Goal: Task Accomplishment & Management: Manage account settings

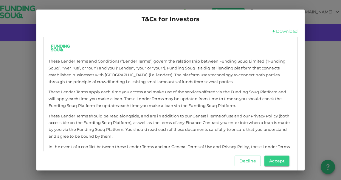
scroll to position [145, 0]
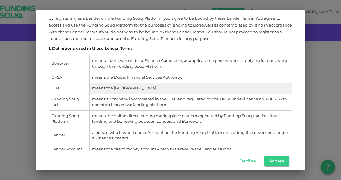
click at [272, 91] on td "means the Dubai International Financial Centre." at bounding box center [190, 88] width 202 height 11
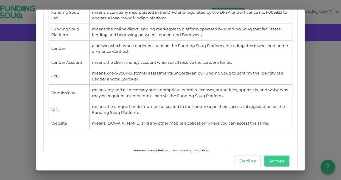
scroll to position [232, 0]
click at [279, 160] on button "Accept" at bounding box center [276, 160] width 25 height 11
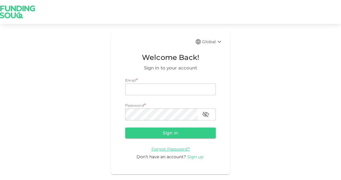
click at [199, 157] on span "Sign up" at bounding box center [195, 156] width 16 height 5
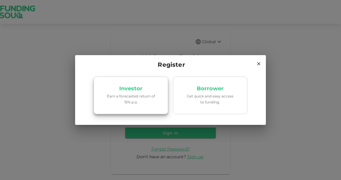
click at [147, 95] on p "Earn a forecasted return of 15% p.a." at bounding box center [130, 98] width 51 height 11
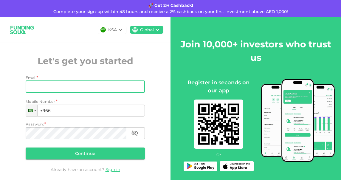
click at [89, 83] on input "Email" at bounding box center [82, 87] width 113 height 12
type input "[EMAIL_ADDRESS][DOMAIN_NAME]"
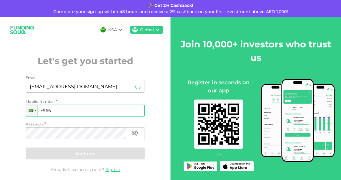
click at [86, 110] on input "+966" at bounding box center [85, 110] width 119 height 12
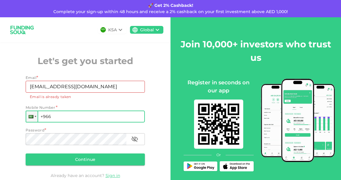
drag, startPoint x: 54, startPoint y: 117, endPoint x: 42, endPoint y: 117, distance: 11.3
click at [42, 117] on input "+966" at bounding box center [85, 116] width 119 height 12
click at [40, 117] on input "+966 4" at bounding box center [85, 116] width 119 height 12
type input "+966 4"
click at [30, 117] on div at bounding box center [31, 116] width 5 height 3
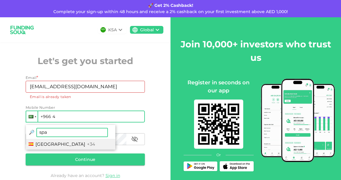
type input "spa"
click at [87, 146] on span "+34" at bounding box center [91, 144] width 8 height 6
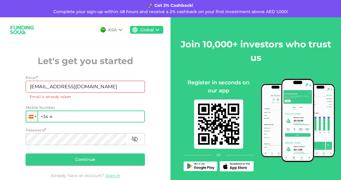
click at [74, 115] on input "+34 4" at bounding box center [85, 116] width 119 height 12
type input "[PHONE_NUMBER]"
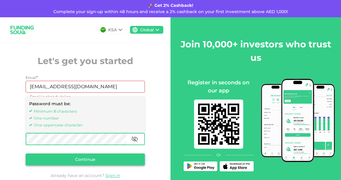
click at [82, 160] on button "Continue" at bounding box center [85, 159] width 119 height 12
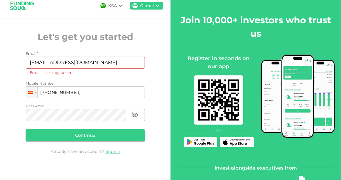
scroll to position [24, 0]
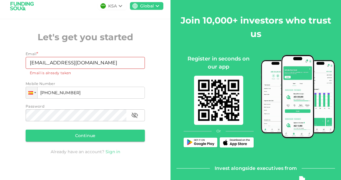
click at [111, 150] on link "Sign in" at bounding box center [112, 151] width 15 height 5
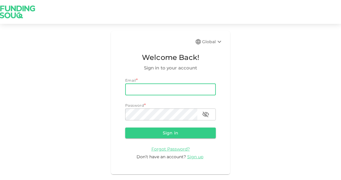
click at [155, 87] on input "email" at bounding box center [170, 89] width 90 height 12
type input "imenchero@hotmail.com"
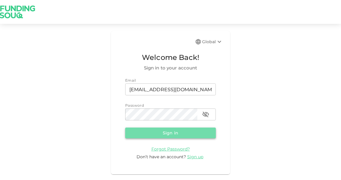
click at [173, 135] on button "Sign in" at bounding box center [170, 132] width 90 height 11
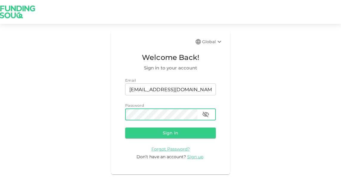
click at [208, 118] on icon "button" at bounding box center [205, 114] width 7 height 7
click at [180, 135] on button "Sign in" at bounding box center [170, 132] width 90 height 11
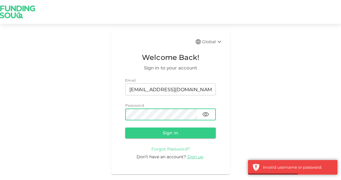
click at [174, 149] on span "Forgot Password?" at bounding box center [170, 148] width 38 height 5
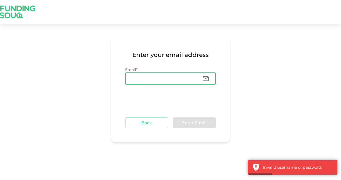
click at [154, 81] on input "Email" at bounding box center [161, 79] width 72 height 12
type input "[EMAIL_ADDRESS][DOMAIN_NAME]"
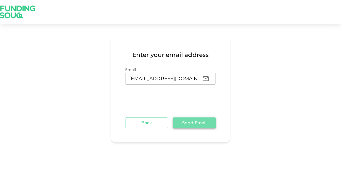
click at [203, 123] on button "Send Email" at bounding box center [194, 122] width 43 height 11
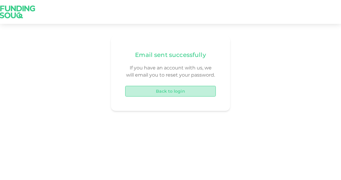
click at [177, 93] on button "Back to login" at bounding box center [170, 91] width 90 height 11
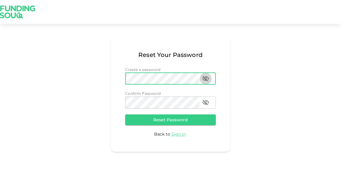
click at [207, 79] on icon "password" at bounding box center [205, 78] width 7 height 7
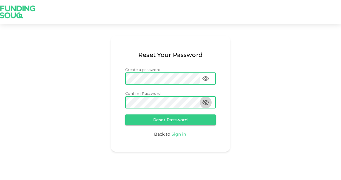
click at [205, 102] on icon "passwordConfirmation" at bounding box center [205, 102] width 7 height 6
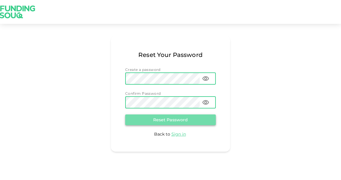
click at [193, 119] on button "Reset Password" at bounding box center [170, 119] width 90 height 11
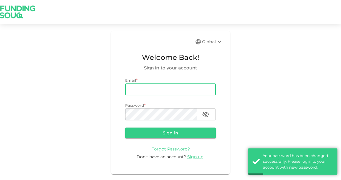
click at [164, 91] on input "email" at bounding box center [170, 89] width 90 height 12
type input "[EMAIL_ADDRESS][DOMAIN_NAME]"
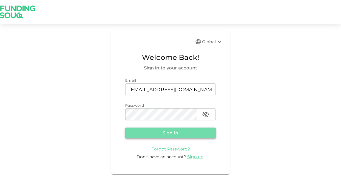
click at [166, 134] on button "Sign in" at bounding box center [170, 132] width 90 height 11
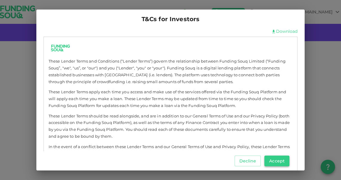
click at [272, 160] on button "Accept" at bounding box center [276, 160] width 25 height 11
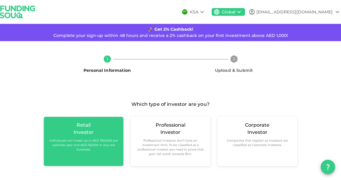
click at [101, 146] on small "Individuals can invest up to AED 365,000 per calendar year and AED 36,000 in an…" at bounding box center [84, 144] width 70 height 13
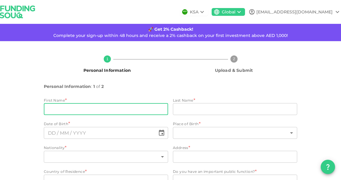
click at [94, 111] on input "firstName" at bounding box center [106, 109] width 124 height 12
type input "Ivan"
type input "Menchero de Miguel"
type input "Spain"
type input "13 Quirinal 4C"
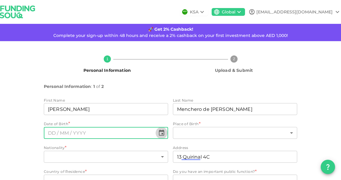
click at [158, 134] on icon "Choose date" at bounding box center [161, 132] width 7 height 7
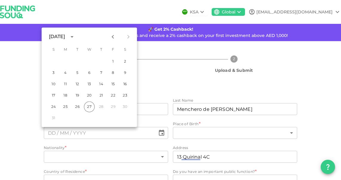
click at [65, 36] on div "August 2025" at bounding box center [57, 36] width 16 height 7
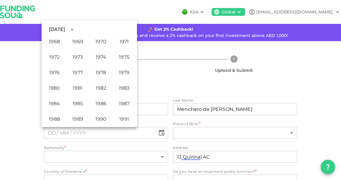
scroll to position [266, 0]
click at [122, 40] on button "1971" at bounding box center [123, 41] width 21 height 11
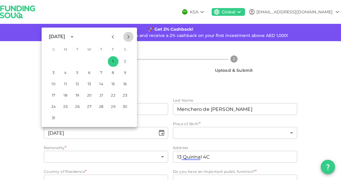
click at [128, 36] on icon "Next month" at bounding box center [128, 37] width 2 height 4
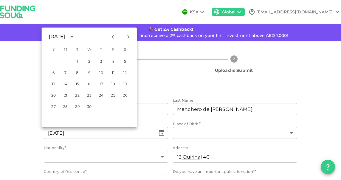
click at [128, 36] on icon "Next month" at bounding box center [128, 37] width 2 height 4
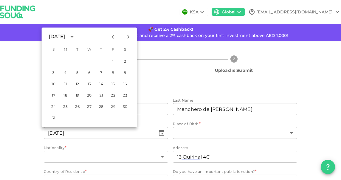
click at [128, 36] on icon "Next month" at bounding box center [128, 37] width 2 height 4
click at [112, 37] on icon "Previous month" at bounding box center [113, 37] width 2 height 4
click at [54, 105] on button "24" at bounding box center [53, 106] width 11 height 11
type input "⁦⁨[DATE]⁩⁩"
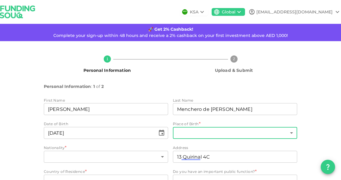
click at [186, 132] on body "KSA Global imenchero@hotmail.com 🚀 Get 2% Cashback! Complete your sign-up withi…" at bounding box center [170, 90] width 341 height 180
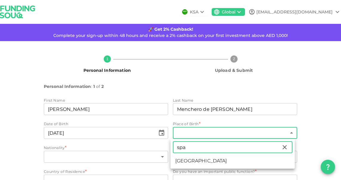
type input "spa"
click at [184, 158] on li "[GEOGRAPHIC_DATA]" at bounding box center [232, 160] width 124 height 11
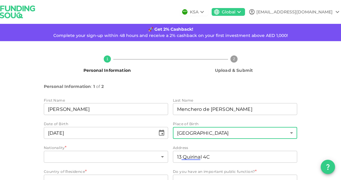
type input "182"
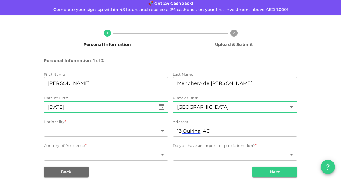
scroll to position [33, 0]
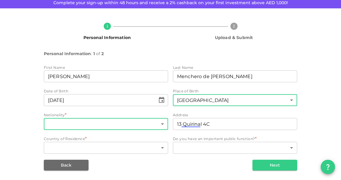
click at [158, 125] on body "KSA Global imenchero@hotmail.com 🚀 Get 2% Cashback! Complete your sign-up withi…" at bounding box center [170, 90] width 341 height 180
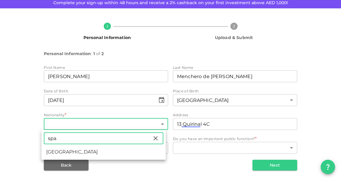
type input "[GEOGRAPHIC_DATA]"
click at [96, 151] on li "[GEOGRAPHIC_DATA]" at bounding box center [103, 151] width 124 height 11
type input "182"
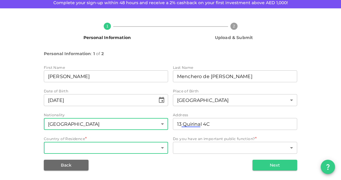
click at [158, 147] on body "KSA Global imenchero@hotmail.com 🚀 Get 2% Cashback! Complete your sign-up withi…" at bounding box center [170, 90] width 341 height 180
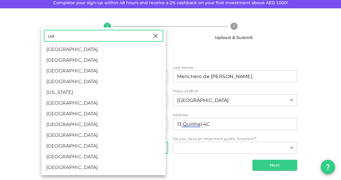
type input "[GEOGRAPHIC_DATA]"
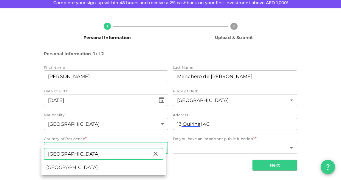
click at [96, 166] on li "[GEOGRAPHIC_DATA]" at bounding box center [103, 167] width 124 height 11
type input "2"
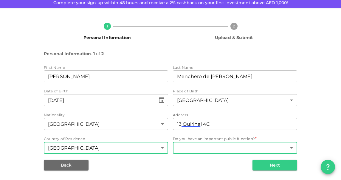
click at [287, 147] on body "KSA Global imenchero@hotmail.com 🚀 Get 2% Cashback! Complete your sign-up withi…" at bounding box center [170, 90] width 341 height 180
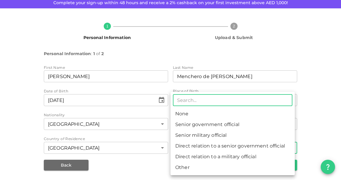
click at [233, 114] on li "None" at bounding box center [232, 113] width 124 height 11
type input "1"
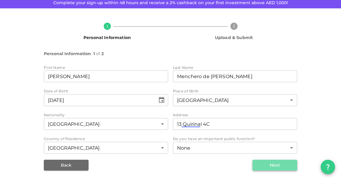
click at [276, 167] on button "Next" at bounding box center [274, 165] width 45 height 11
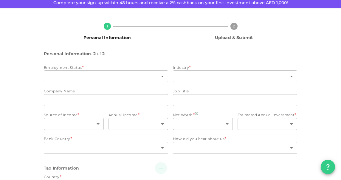
type input "2"
radio input "false"
radio input "true"
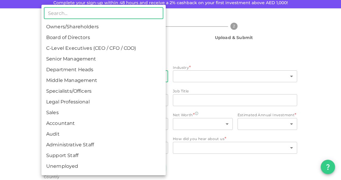
click at [162, 81] on body "KSA Global imenchero@hotmail.com 🚀 Get 2% Cashback! Complete your sign-up withi…" at bounding box center [170, 90] width 341 height 180
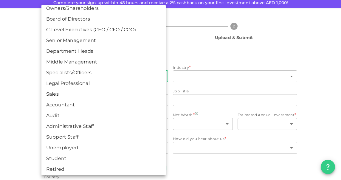
scroll to position [20, 0]
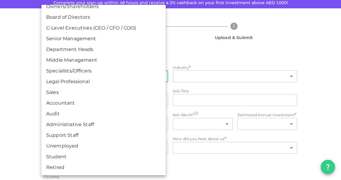
click at [86, 138] on li "Support Staff" at bounding box center [103, 135] width 124 height 11
type input "13"
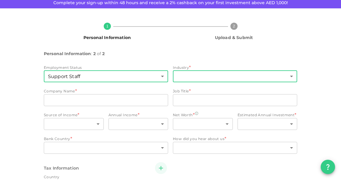
click at [213, 77] on body "KSA Global imenchero@hotmail.com 🚀 Get 2% Cashback! Complete your sign-up withi…" at bounding box center [170, 90] width 341 height 180
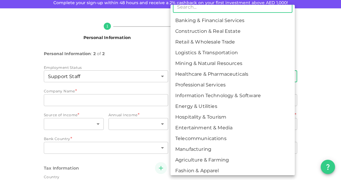
scroll to position [7, 0]
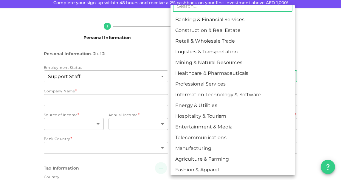
click at [218, 136] on li "Telecommunications" at bounding box center [232, 137] width 124 height 11
type input "12"
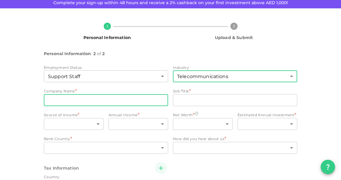
click at [104, 102] on input "companyName" at bounding box center [106, 100] width 124 height 12
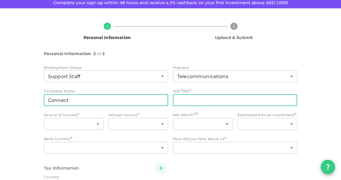
type input "Connect"
click at [184, 104] on input "jobTitle" at bounding box center [235, 100] width 124 height 12
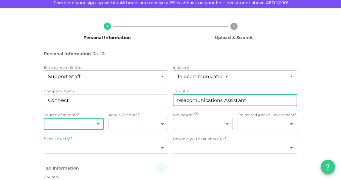
type input "telecomunications Assistant"
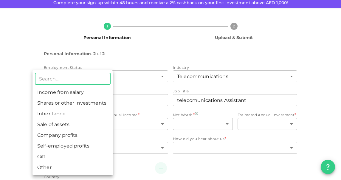
click at [97, 128] on body "KSA Global imenchero@hotmail.com 🚀 Get 2% Cashback! Complete your sign-up withi…" at bounding box center [170, 90] width 341 height 180
click at [90, 94] on li "Income from salary" at bounding box center [72, 92] width 80 height 11
type input "1"
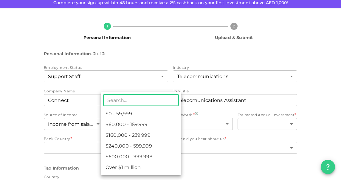
click at [156, 124] on body "KSA Global imenchero@hotmail.com 🚀 Get 2% Cashback! Complete your sign-up withi…" at bounding box center [170, 90] width 341 height 180
click at [148, 113] on li "$0 - 59,999" at bounding box center [141, 113] width 80 height 11
type input "1"
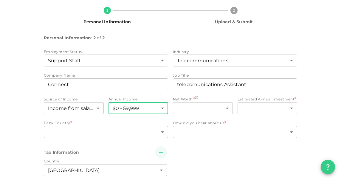
scroll to position [54, 0]
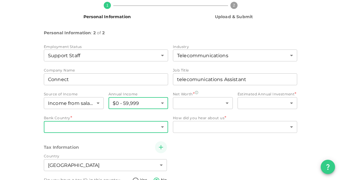
click at [157, 126] on body "KSA Global imenchero@hotmail.com 🚀 Get 2% Cashback! Complete your sign-up withi…" at bounding box center [170, 90] width 341 height 180
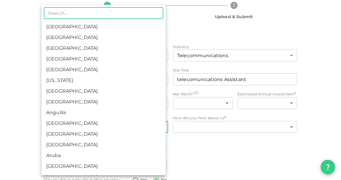
click at [127, 37] on li "[GEOGRAPHIC_DATA]" at bounding box center [103, 37] width 124 height 11
type input "2"
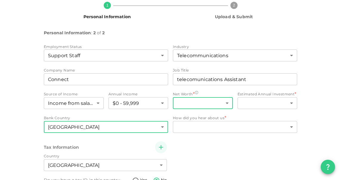
click at [207, 101] on body "KSA Global imenchero@hotmail.com 🚀 Get 2% Cashback! Complete your sign-up withi…" at bounding box center [170, 90] width 341 height 180
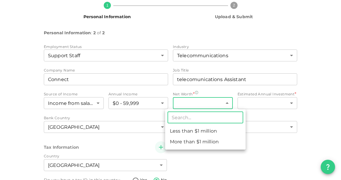
click at [213, 131] on li "Less than $1 million" at bounding box center [205, 131] width 80 height 11
type input "1"
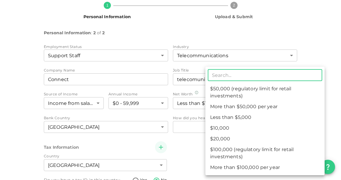
click at [289, 101] on body "KSA Global imenchero@hotmail.com 🚀 Get 2% Cashback! Complete your sign-up withi…" at bounding box center [170, 90] width 341 height 180
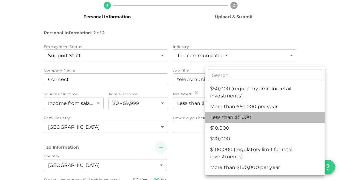
click at [266, 119] on li "Less than $5,000" at bounding box center [264, 117] width 119 height 11
type input "1"
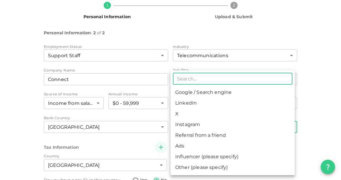
click at [215, 129] on body "KSA Global imenchero@hotmail.com 🚀 Get 2% Cashback! Complete your sign-up withi…" at bounding box center [170, 90] width 341 height 180
click at [220, 137] on li "Referral from a friend" at bounding box center [232, 135] width 124 height 11
type input "10"
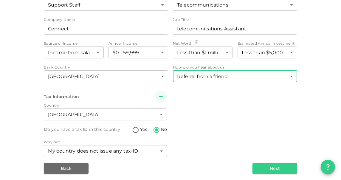
scroll to position [107, 0]
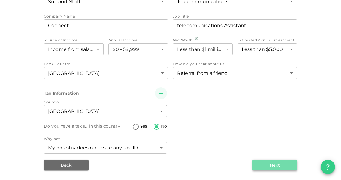
click at [281, 163] on button "Next" at bounding box center [274, 165] width 45 height 11
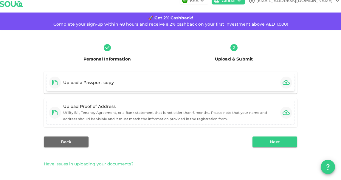
click at [284, 82] on icon "button" at bounding box center [285, 82] width 7 height 5
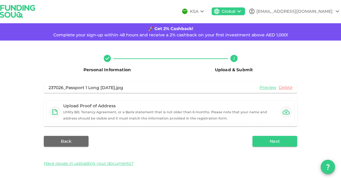
scroll to position [0, 0]
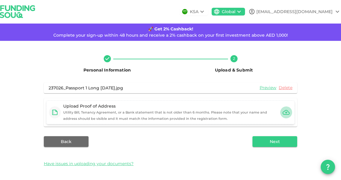
click at [283, 113] on icon "button" at bounding box center [285, 112] width 7 height 5
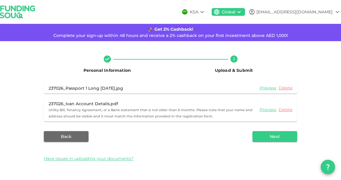
scroll to position [0, 0]
click at [267, 108] on link "Preview" at bounding box center [267, 110] width 17 height 6
click at [286, 110] on link "Delete" at bounding box center [285, 110] width 14 height 6
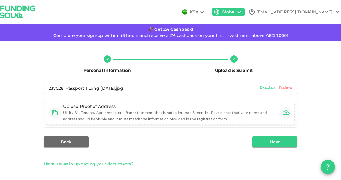
click at [283, 111] on icon "button" at bounding box center [285, 112] width 7 height 7
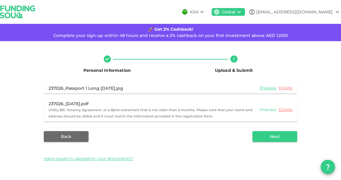
click at [269, 110] on link "Preview" at bounding box center [267, 110] width 17 height 6
click at [280, 134] on button "Next" at bounding box center [274, 136] width 45 height 11
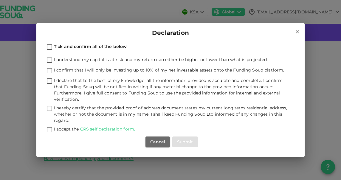
click at [49, 61] on input "I understand my capital is at risk and my return can either be higher or lower …" at bounding box center [49, 61] width 9 height 8
checkbox input "true"
click at [48, 70] on input "I confirm that I will only be investing up to 10% of my net investable assets o…" at bounding box center [49, 71] width 9 height 8
checkbox input "true"
click at [50, 81] on input "I declare that to the best of my knowledge, all the information provided is acc…" at bounding box center [49, 81] width 9 height 8
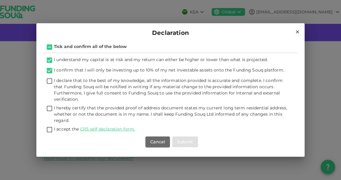
checkbox input "true"
click at [49, 107] on input "I hereby certify that the provided proof of address document states my current …" at bounding box center [49, 109] width 9 height 8
checkbox input "true"
click at [48, 131] on input "I accept the CRS self declaration form." at bounding box center [49, 130] width 9 height 8
checkbox input "true"
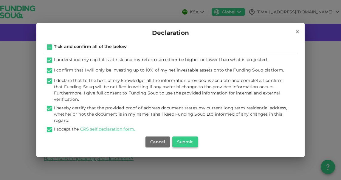
click at [190, 140] on button "Submit" at bounding box center [185, 141] width 26 height 11
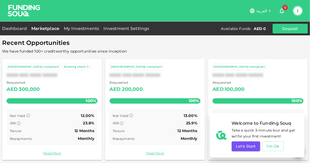
scroll to position [36, 0]
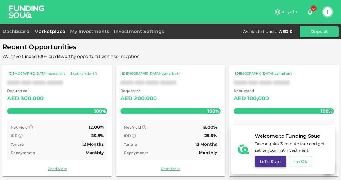
click at [272, 162] on button "Let's Start" at bounding box center [270, 161] width 31 height 11
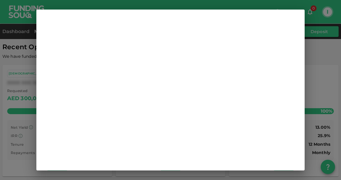
scroll to position [0, 0]
click at [294, 18] on icon at bounding box center [296, 17] width 5 height 5
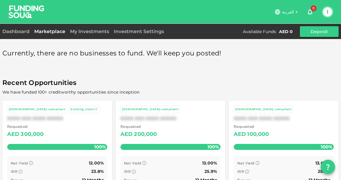
click at [295, 11] on icon at bounding box center [295, 11] width 5 height 5
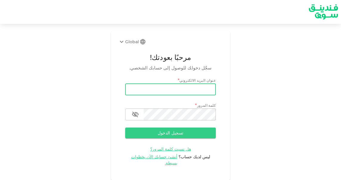
click at [160, 90] on input "email" at bounding box center [170, 89] width 90 height 12
type input "[EMAIL_ADDRESS][DOMAIN_NAME]"
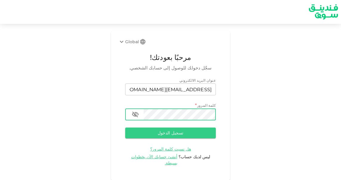
click at [142, 113] on div "password" at bounding box center [170, 114] width 90 height 12
click at [162, 134] on button "تسجيل الدخول" at bounding box center [170, 132] width 90 height 11
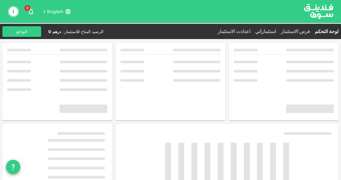
click at [47, 10] on span "English" at bounding box center [55, 11] width 16 height 5
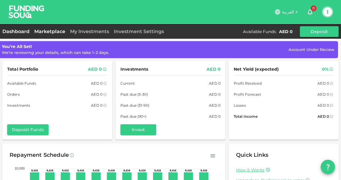
click at [48, 32] on link "Marketplace" at bounding box center [50, 32] width 36 height 6
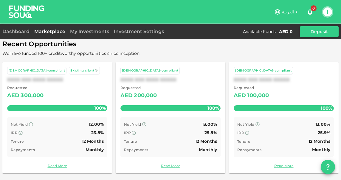
scroll to position [40, 0]
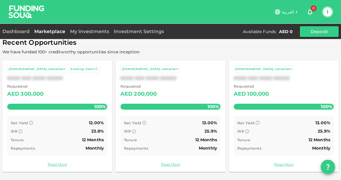
click at [325, 166] on icon "question" at bounding box center [327, 166] width 7 height 7
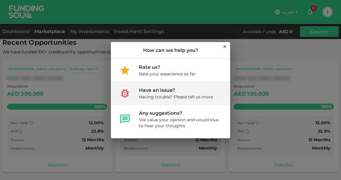
click at [208, 97] on div "Having trouble? Please tell us more" at bounding box center [176, 97] width 74 height 6
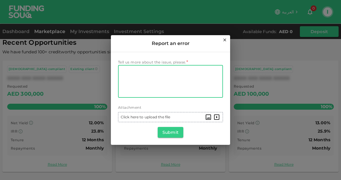
click at [146, 68] on textarea "Tell us more about the issue, please." at bounding box center [170, 81] width 96 height 27
click at [134, 72] on textarea "I cant find if you" at bounding box center [170, 81] width 96 height 27
click at [180, 72] on textarea "I can't find if you" at bounding box center [170, 81] width 96 height 27
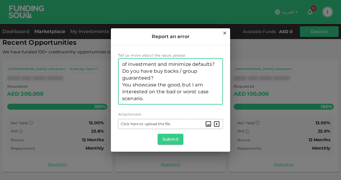
scroll to position [0, 0]
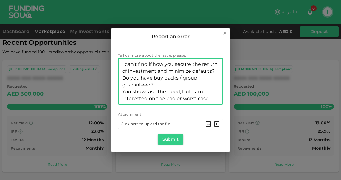
click at [171, 72] on textarea "I can't find if how you secure the return of investment and minimize defaults? …" at bounding box center [170, 81] width 96 height 41
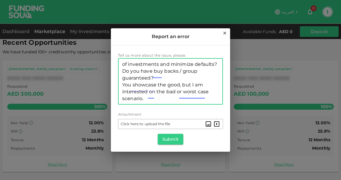
scroll to position [11, 0]
click at [160, 79] on textarea "I can't find if how you secure the return of investments and minimize defaults?…" at bounding box center [170, 81] width 96 height 41
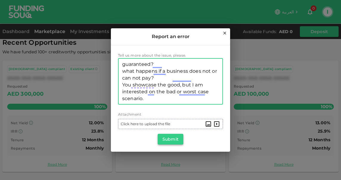
type textarea "I can't find if how you secure the return of investments and minimize defaults?…"
click at [174, 137] on button "Submit" at bounding box center [170, 139] width 26 height 11
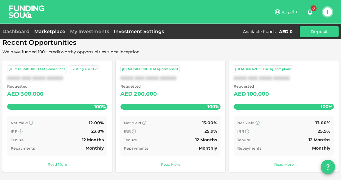
click at [155, 30] on link "Investment Settings" at bounding box center [138, 32] width 55 height 6
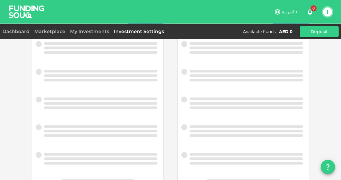
click at [155, 30] on link "Investment Settings" at bounding box center [138, 32] width 55 height 6
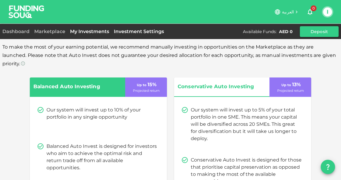
click at [94, 31] on link "My Investments" at bounding box center [90, 32] width 44 height 6
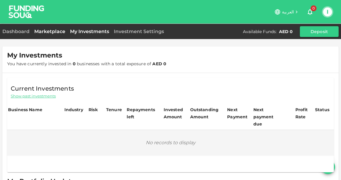
click at [59, 29] on link "Marketplace" at bounding box center [50, 32] width 36 height 6
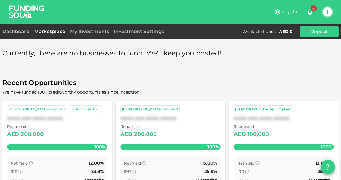
scroll to position [40, 0]
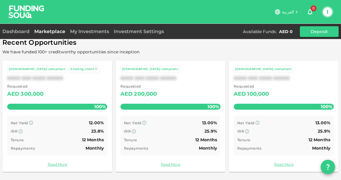
click at [62, 100] on div "Requested AED 300,000 100%" at bounding box center [57, 97] width 100 height 29
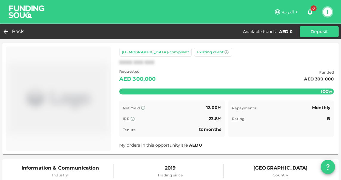
click at [327, 9] on button "I" at bounding box center [327, 11] width 9 height 9
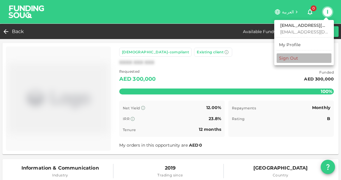
click at [288, 58] on div "Sign Out" at bounding box center [288, 58] width 19 height 6
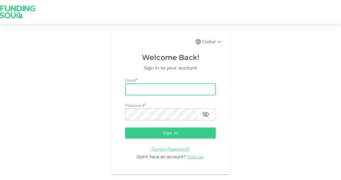
click at [181, 90] on input "email" at bounding box center [170, 89] width 90 height 12
type input "[EMAIL_ADDRESS][DOMAIN_NAME]"
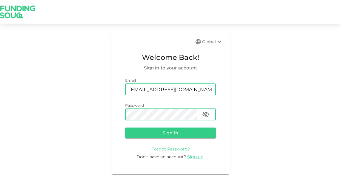
click at [125, 127] on button "Sign in" at bounding box center [170, 132] width 90 height 11
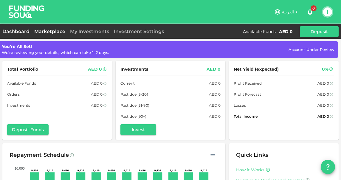
click at [57, 30] on link "Marketplace" at bounding box center [50, 32] width 36 height 6
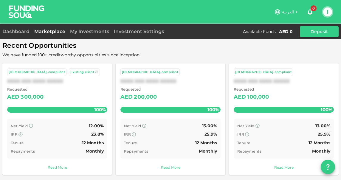
scroll to position [40, 0]
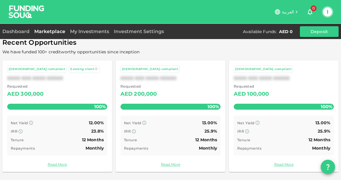
click at [326, 9] on button "I" at bounding box center [327, 11] width 9 height 9
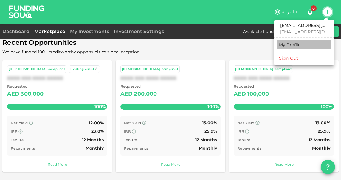
click at [285, 44] on div "My Profile" at bounding box center [290, 45] width 22 height 6
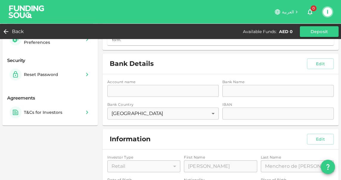
scroll to position [68, 0]
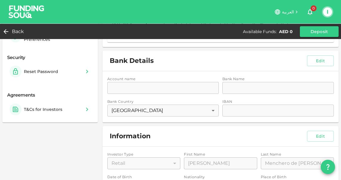
click at [164, 87] on div "Account name accountName accountName Bank Name bankName bankName Bank Country […" at bounding box center [220, 96] width 236 height 51
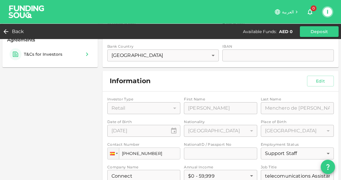
scroll to position [125, 0]
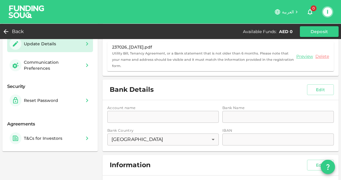
scroll to position [39, 0]
click at [191, 118] on div "Account name accountName accountName Bank Name bankName bankName Bank Country […" at bounding box center [220, 125] width 236 height 51
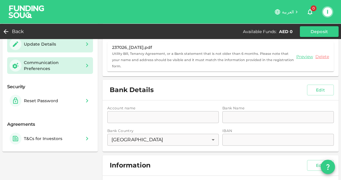
click at [82, 68] on div "Communication Preferences" at bounding box center [47, 66] width 74 height 12
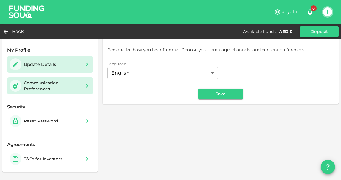
click at [86, 69] on div "Update Details" at bounding box center [50, 64] width 81 height 12
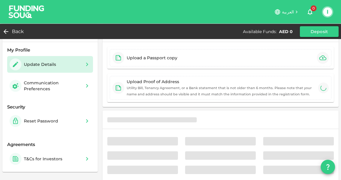
type input "⁦⁨[DATE]⁩⁩"
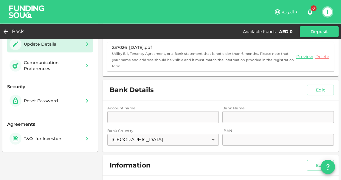
click at [238, 138] on div "Account name accountName accountName Bank Name bankName bankName Bank Country […" at bounding box center [220, 125] width 236 height 51
click at [321, 87] on button "Edit" at bounding box center [320, 90] width 27 height 11
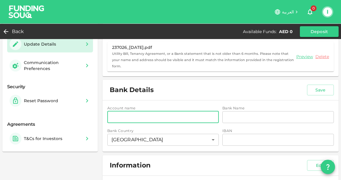
click at [181, 114] on input "accountName" at bounding box center [162, 117] width 111 height 12
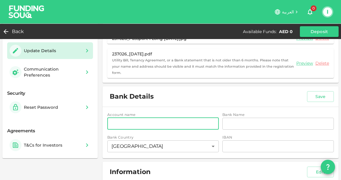
scroll to position [33, 0]
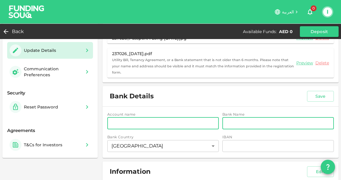
click at [238, 125] on input "bankName" at bounding box center [277, 123] width 111 height 12
type input "hsbc"
click at [166, 126] on input "accountName" at bounding box center [162, 123] width 111 height 12
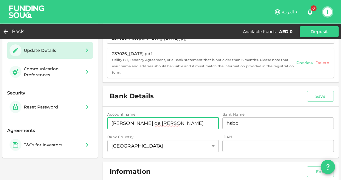
type input "[PERSON_NAME] de [PERSON_NAME]"
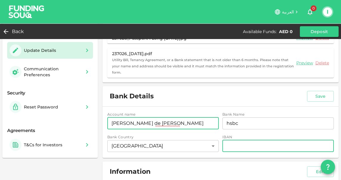
click at [238, 145] on input "iban" at bounding box center [277, 146] width 111 height 12
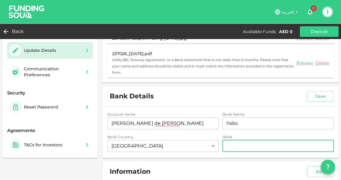
paste input "[FINANCIAL_ID]"
type input "[FINANCIAL_ID]"
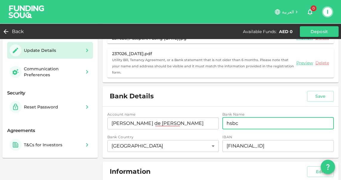
drag, startPoint x: 241, startPoint y: 123, endPoint x: 216, endPoint y: 123, distance: 24.1
click at [216, 123] on div "Account name accountName [PERSON_NAME] de [PERSON_NAME] accountName Bank Name b…" at bounding box center [220, 132] width 226 height 42
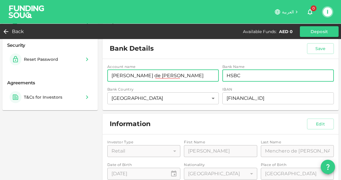
scroll to position [80, 0]
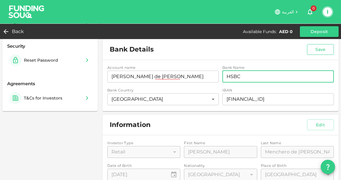
type input "HSBC"
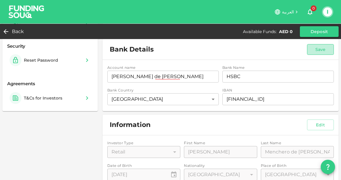
click at [319, 49] on button "Save" at bounding box center [320, 49] width 27 height 11
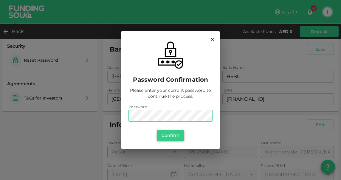
click at [167, 138] on button "Confirm" at bounding box center [170, 135] width 27 height 11
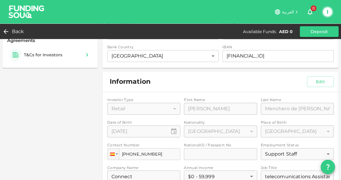
scroll to position [123, 0]
click at [318, 78] on button "Edit" at bounding box center [320, 81] width 27 height 11
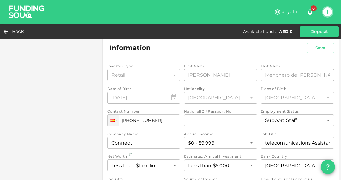
scroll to position [159, 0]
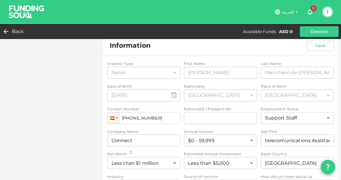
click at [217, 118] on div "NationalID / Passport No NationalID / Passport No" at bounding box center [220, 118] width 73 height 13
click at [216, 116] on div "NationalID / Passport No NationalID / Passport No" at bounding box center [220, 118] width 73 height 13
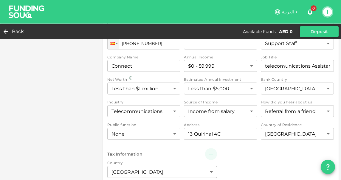
scroll to position [234, 0]
click at [229, 133] on input "13 Quirinal 4C" at bounding box center [220, 133] width 73 height 12
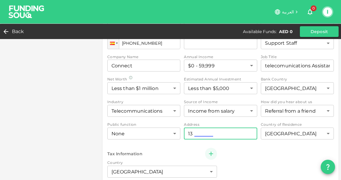
type input "1"
type input "r"
type input "Arabian Ranches Palmera 2 Villa 149"
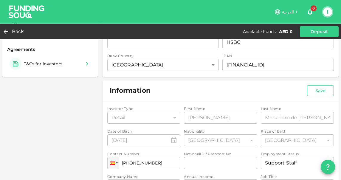
scroll to position [0, 0]
click at [321, 91] on button "Save" at bounding box center [320, 90] width 27 height 11
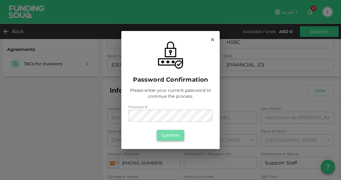
click at [174, 135] on button "Confirm" at bounding box center [170, 135] width 27 height 11
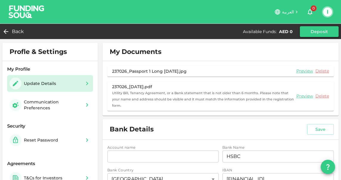
click at [316, 29] on button "Deposit" at bounding box center [318, 31] width 39 height 11
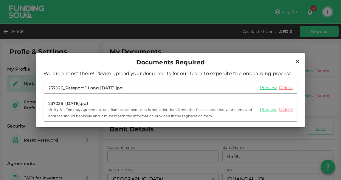
click at [296, 61] on icon at bounding box center [296, 61] width 5 height 5
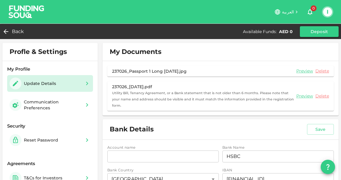
click at [328, 11] on button "I" at bounding box center [327, 11] width 9 height 9
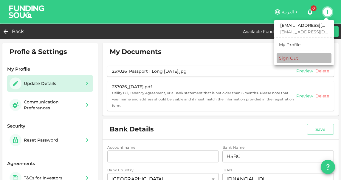
click at [293, 58] on div "Sign Out" at bounding box center [288, 58] width 19 height 6
